Goal: Information Seeking & Learning: Learn about a topic

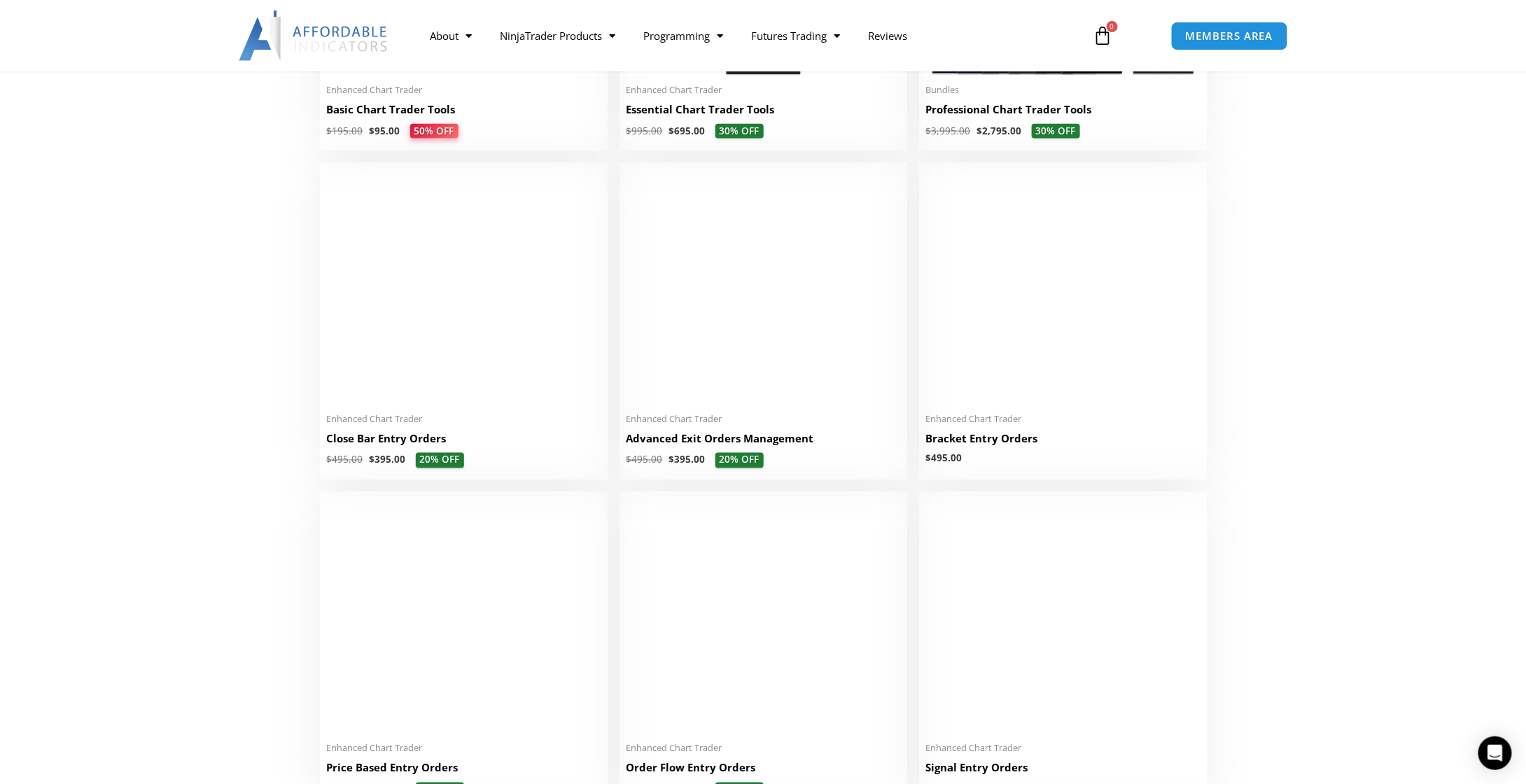
scroll to position [700, 0]
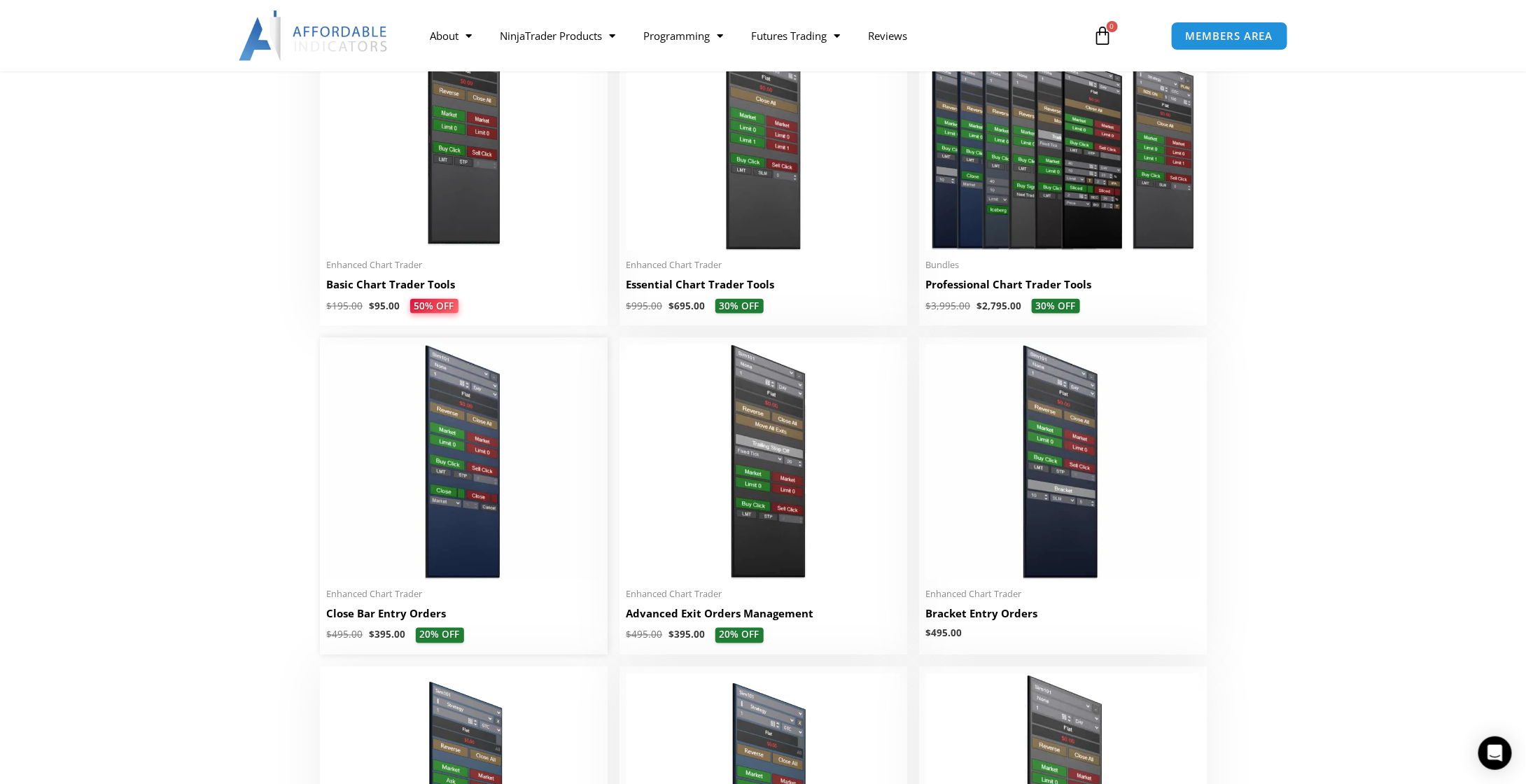
click at [470, 424] on img at bounding box center [464, 462] width 273 height 235
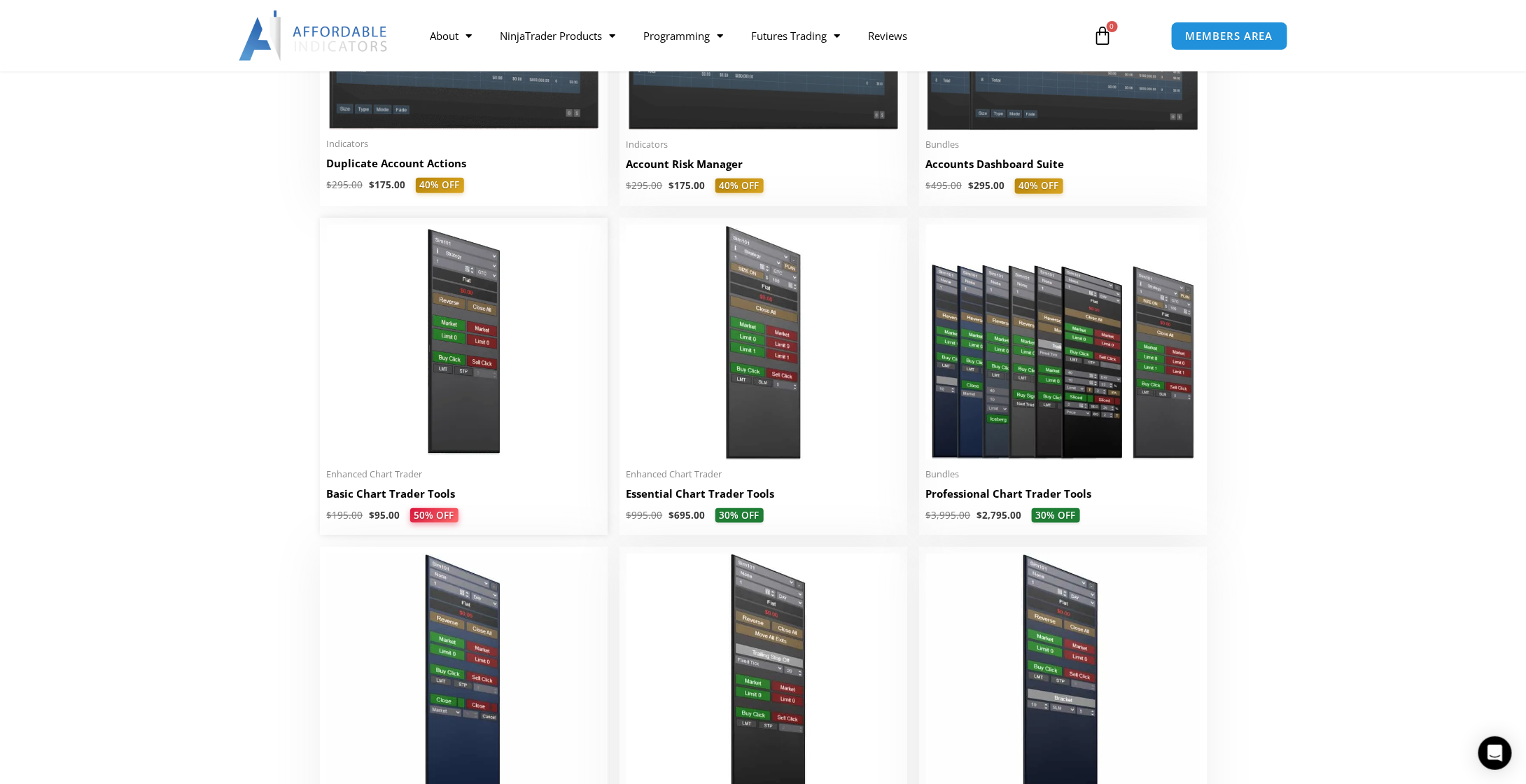
scroll to position [490, 0]
click at [433, 351] on img at bounding box center [464, 343] width 273 height 235
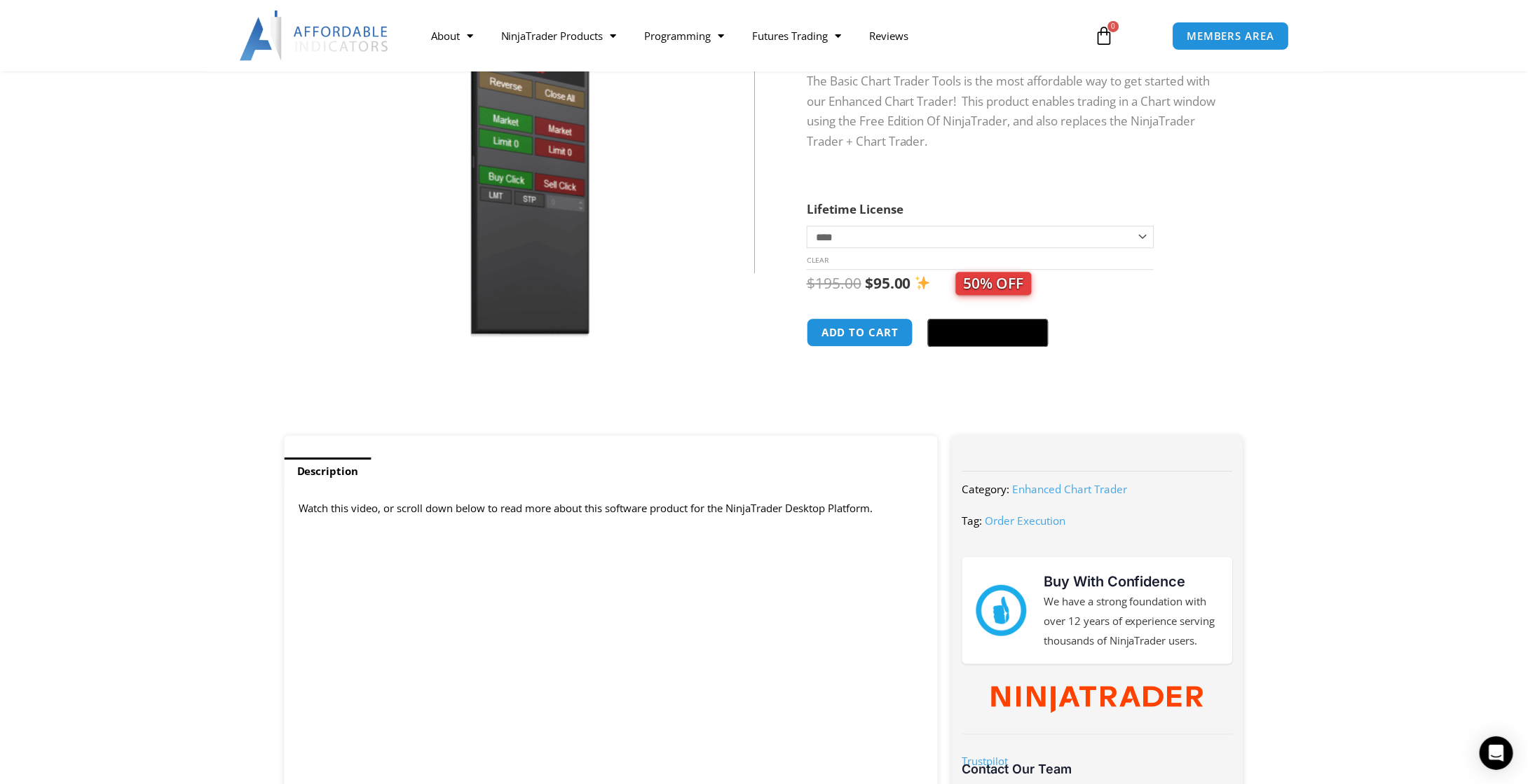
scroll to position [560, 0]
